Goal: Task Accomplishment & Management: Manage account settings

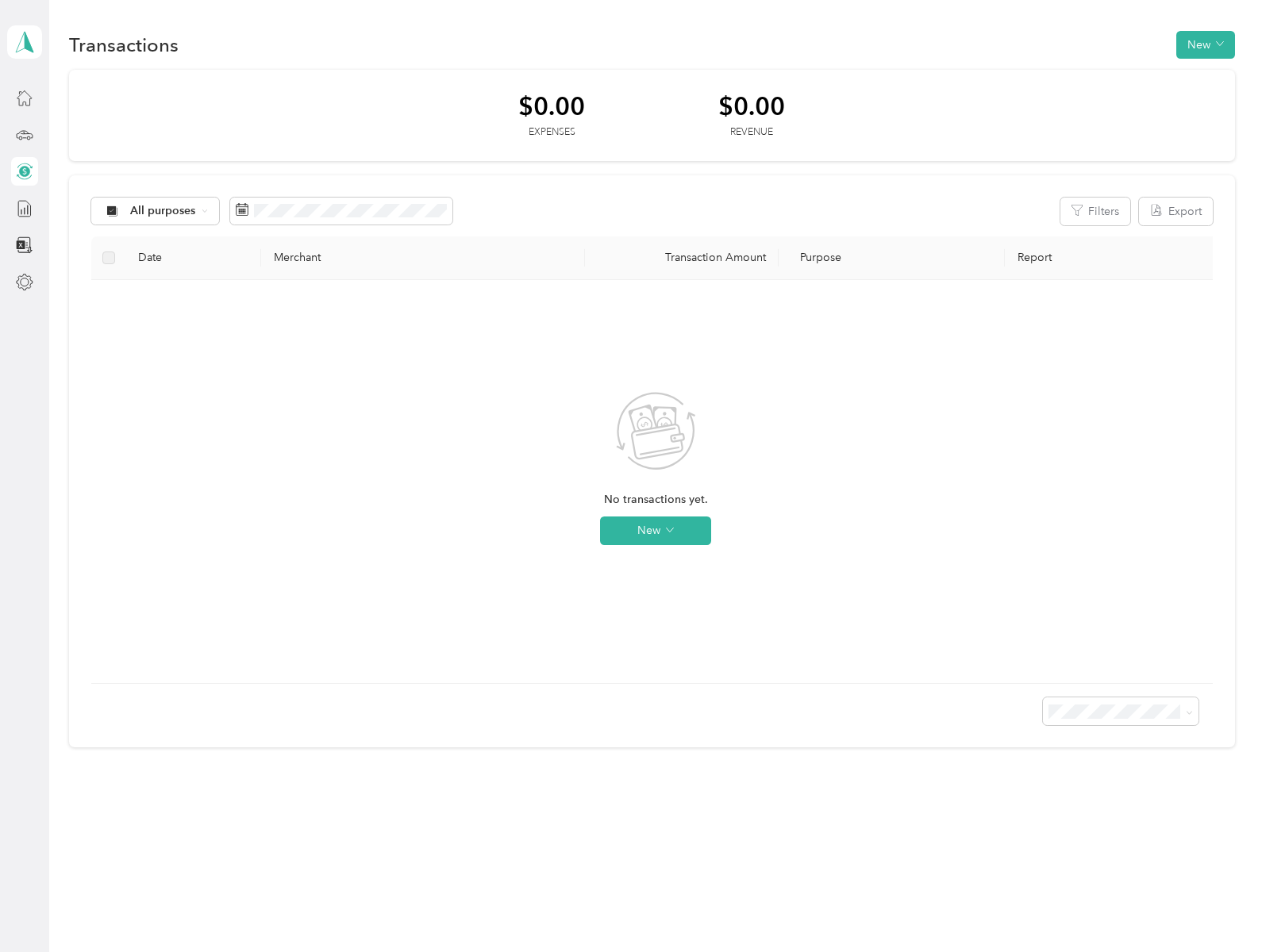
click at [656, 499] on span "No transactions yet." at bounding box center [656, 500] width 104 height 18
click at [1193, 711] on icon at bounding box center [1190, 712] width 7 height 7
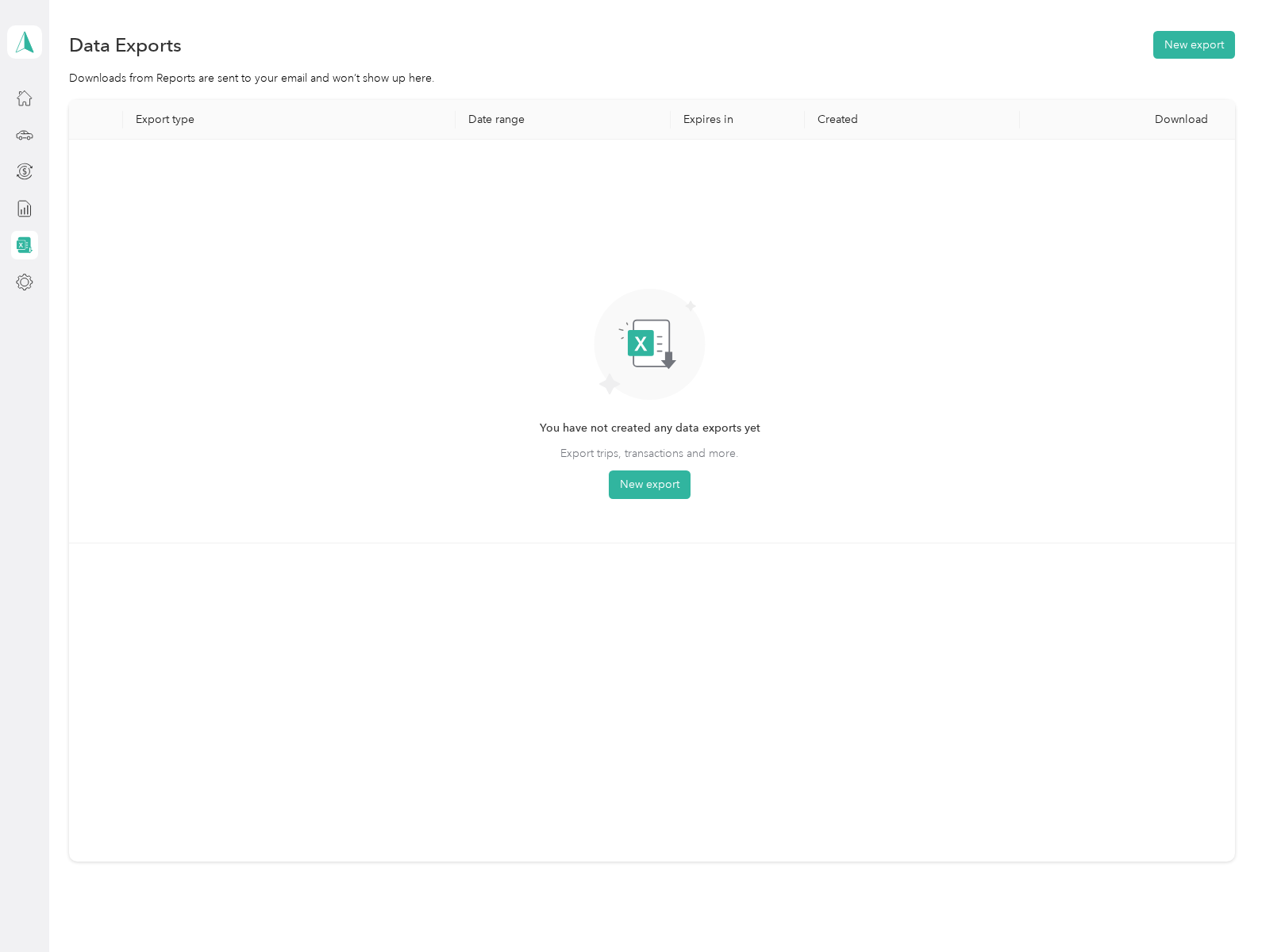
click at [25, 97] on icon at bounding box center [25, 98] width 18 height 18
click at [25, 245] on icon at bounding box center [21, 244] width 9 height 9
click at [1190, 44] on button "New export" at bounding box center [1194, 44] width 82 height 28
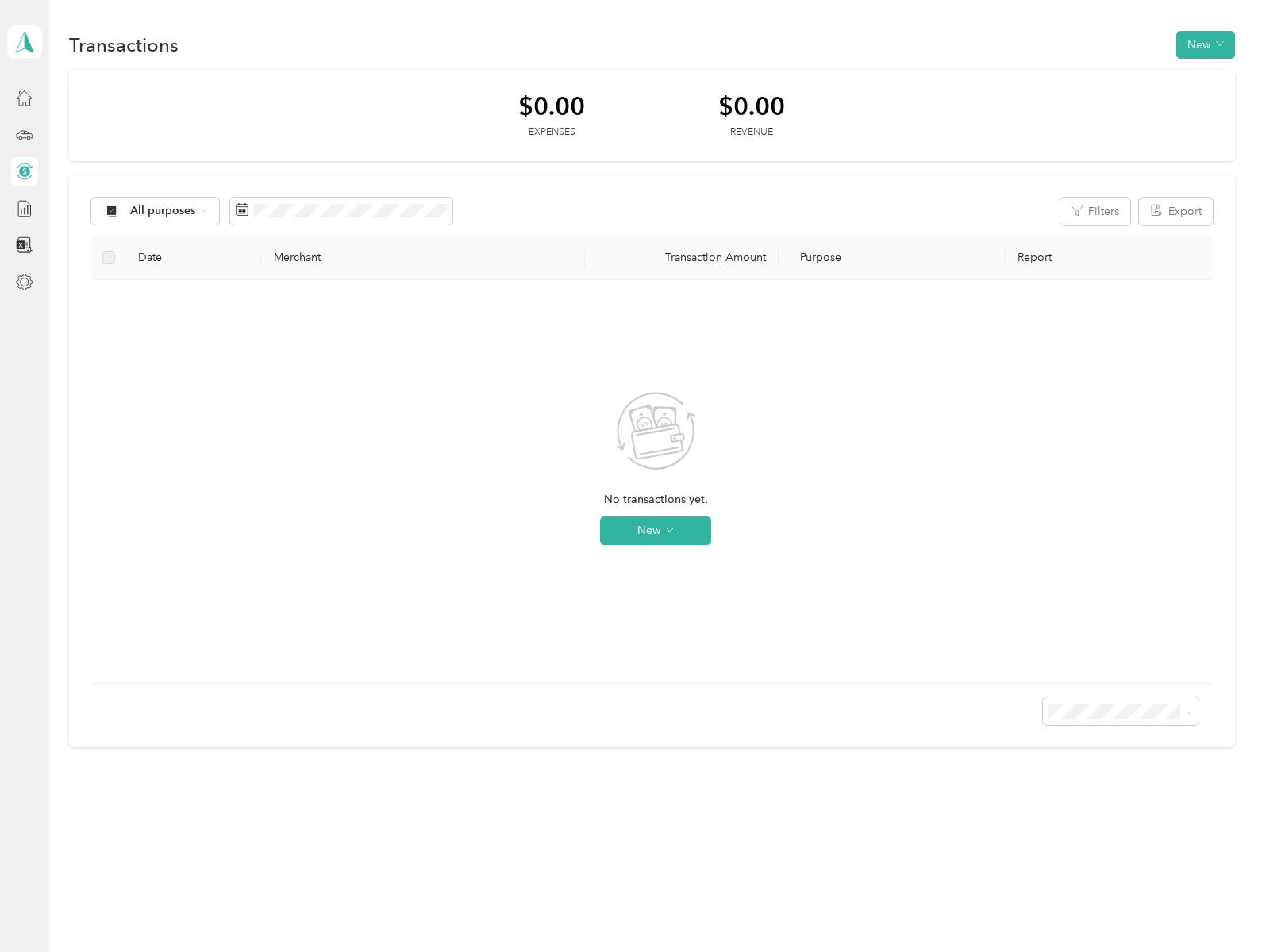
click at [25, 41] on polygon at bounding box center [29, 41] width 9 height 21
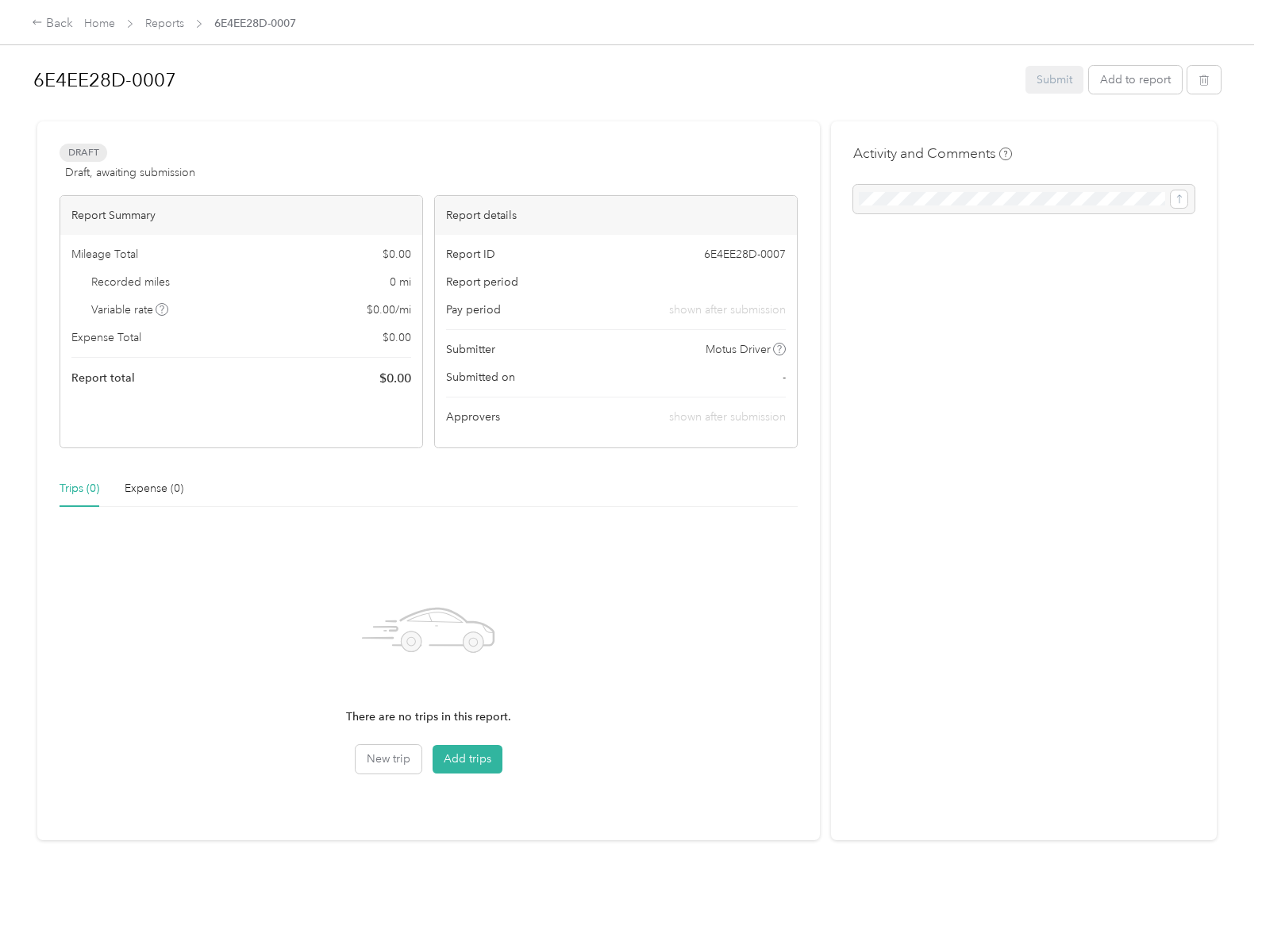
click at [51, 23] on div "Back" at bounding box center [51, 24] width 41 height 19
click at [99, 23] on link "Home" at bounding box center [100, 23] width 31 height 14
click at [1200, 80] on icon "button" at bounding box center [1204, 80] width 11 height 11
